Goal: Task Accomplishment & Management: Complete application form

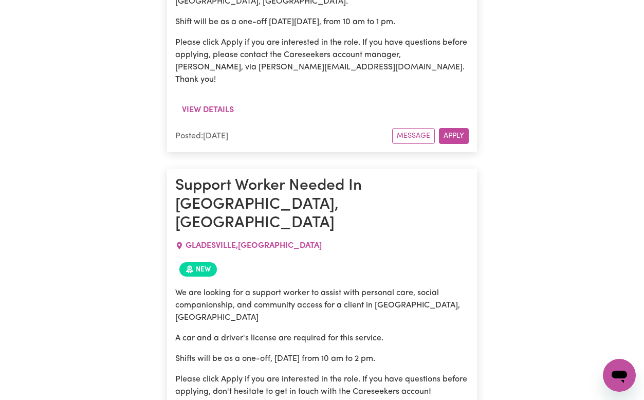
scroll to position [706, 0]
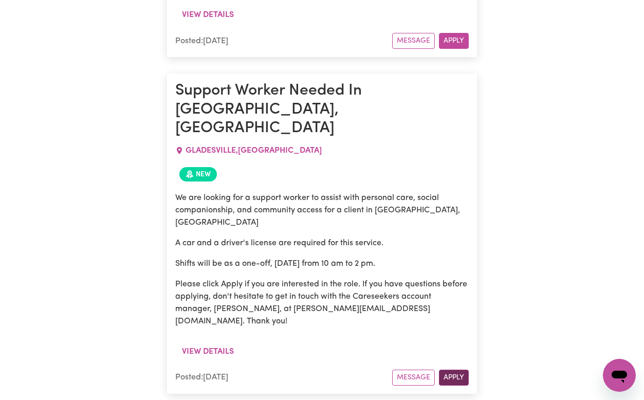
click at [454, 370] on button "Apply" at bounding box center [454, 378] width 30 height 16
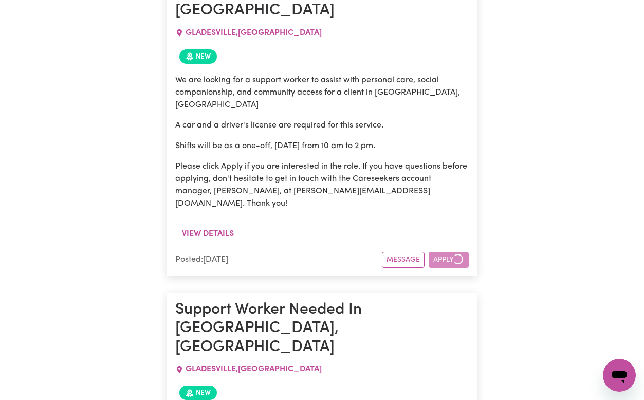
scroll to position [824, 0]
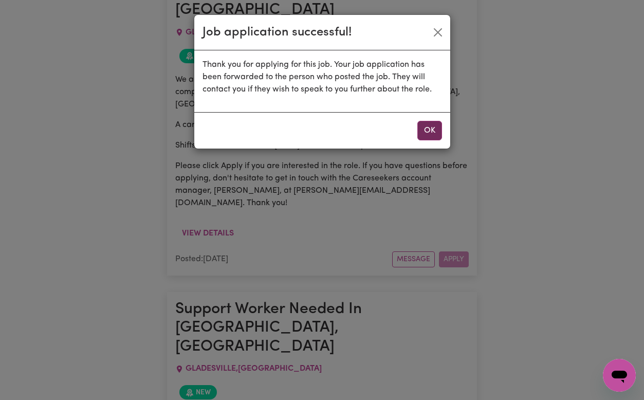
click at [432, 125] on button "OK" at bounding box center [430, 131] width 25 height 20
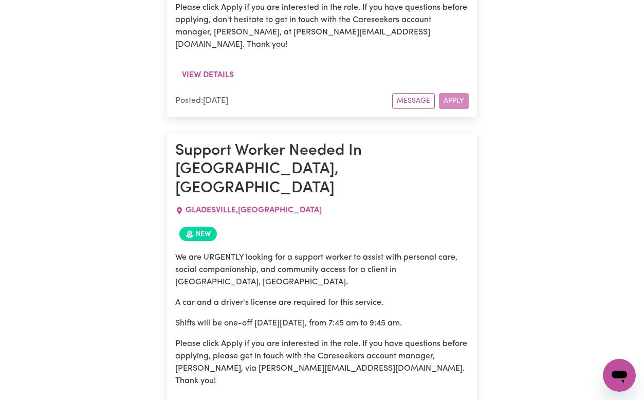
scroll to position [984, 0]
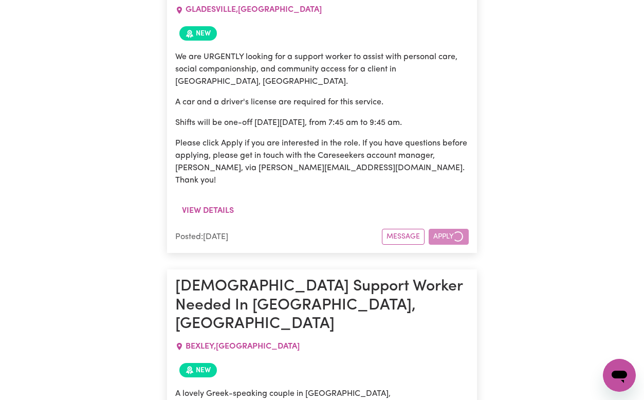
scroll to position [1184, 0]
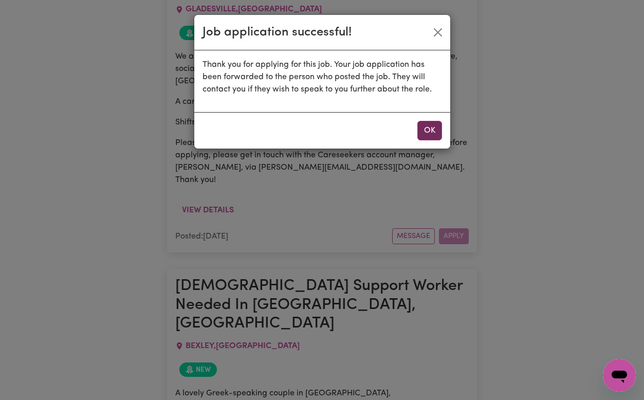
click at [428, 135] on button "OK" at bounding box center [430, 131] width 25 height 20
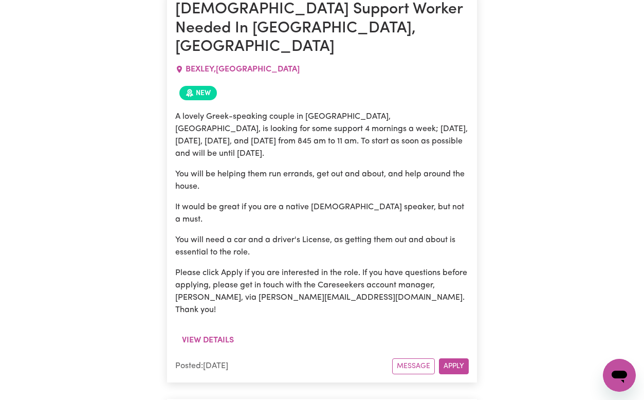
scroll to position [1461, 0]
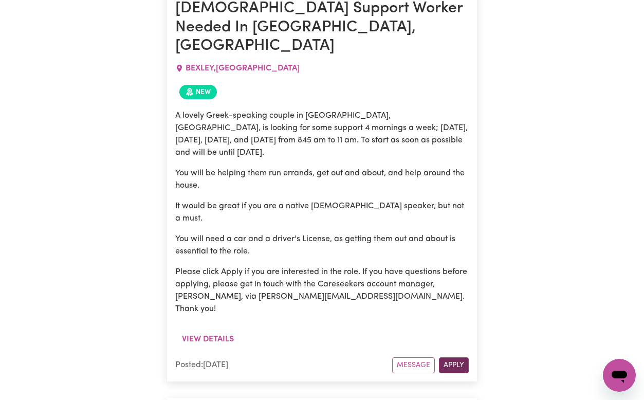
click at [460, 357] on button "Apply" at bounding box center [454, 365] width 30 height 16
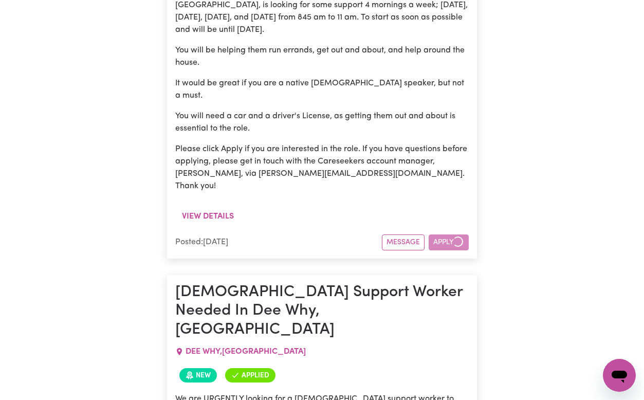
scroll to position [1585, 0]
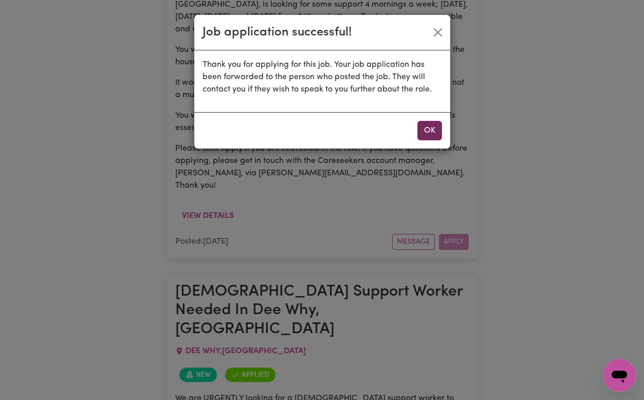
click at [423, 131] on button "OK" at bounding box center [430, 131] width 25 height 20
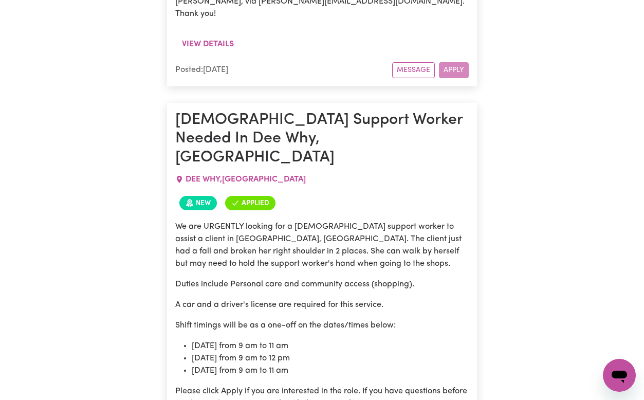
scroll to position [1757, 0]
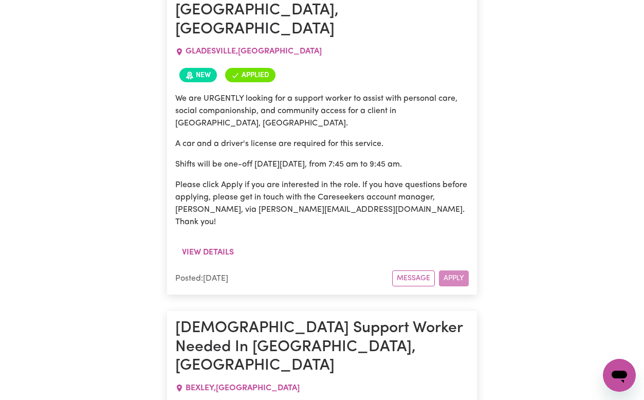
scroll to position [0, 0]
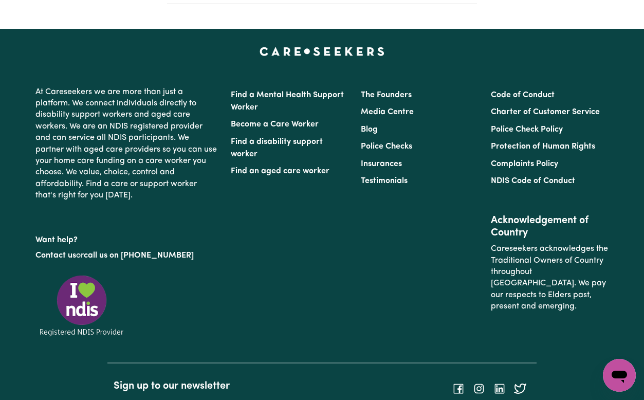
scroll to position [399, 0]
